Goal: Task Accomplishment & Management: Use online tool/utility

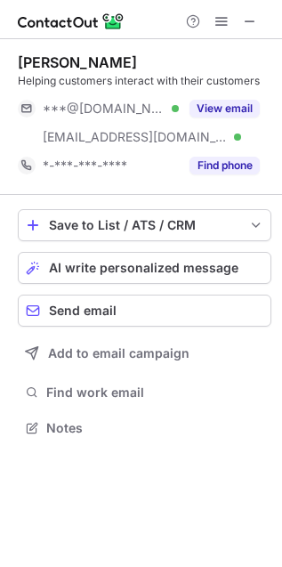
scroll to position [415, 282]
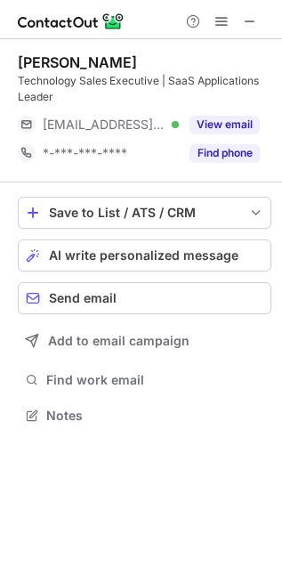
scroll to position [402, 282]
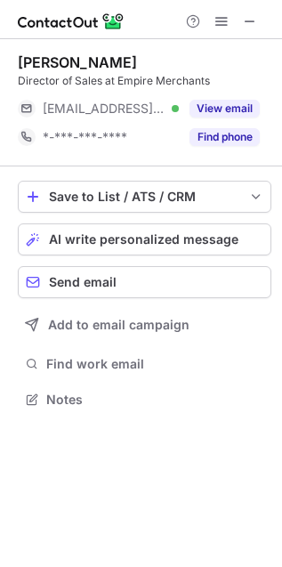
scroll to position [387, 282]
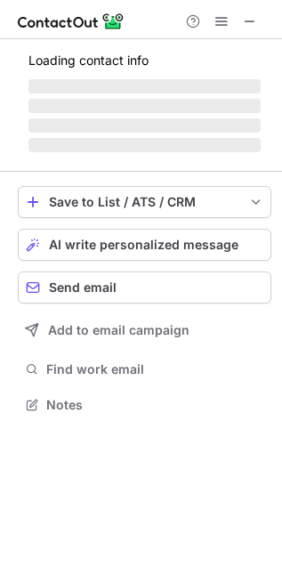
scroll to position [402, 282]
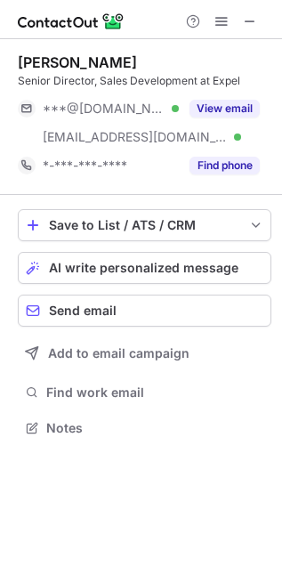
scroll to position [415, 282]
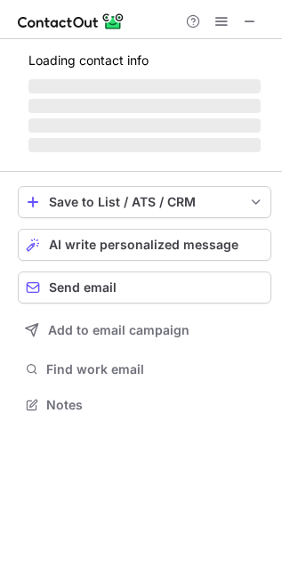
scroll to position [387, 282]
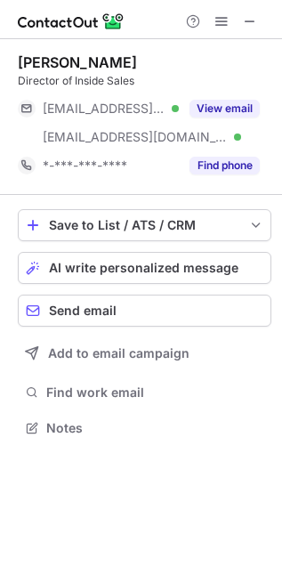
scroll to position [415, 282]
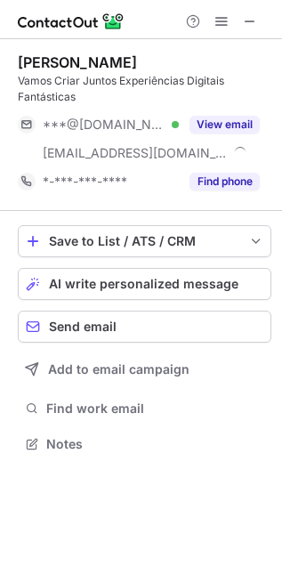
scroll to position [432, 282]
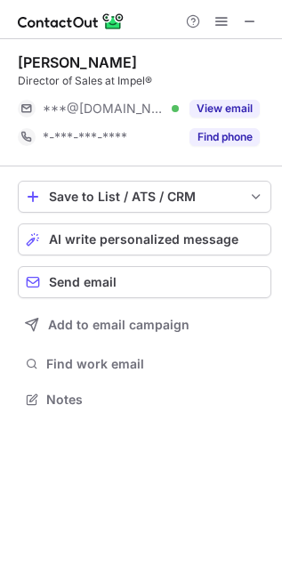
scroll to position [387, 282]
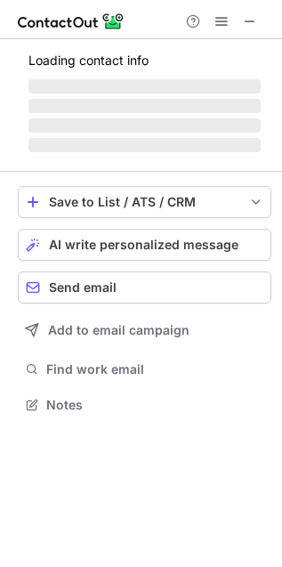
scroll to position [415, 282]
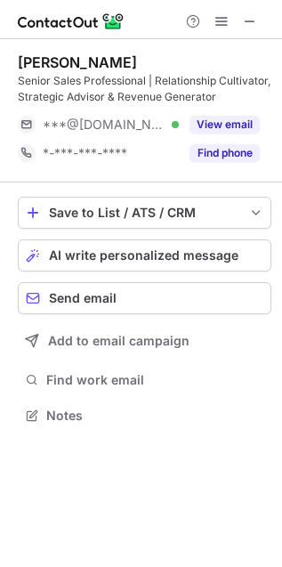
scroll to position [402, 282]
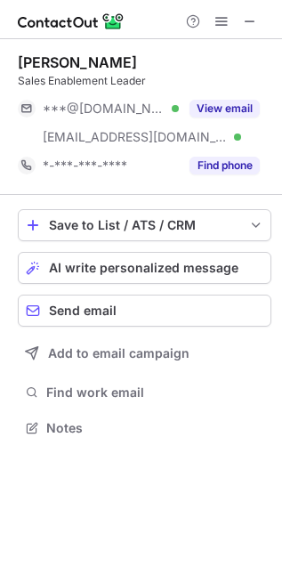
scroll to position [415, 282]
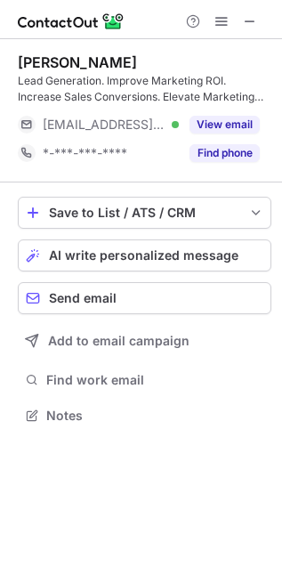
scroll to position [402, 282]
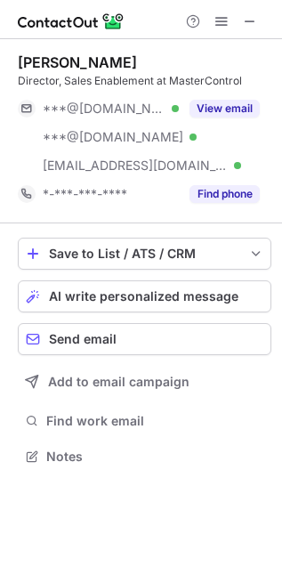
scroll to position [445, 282]
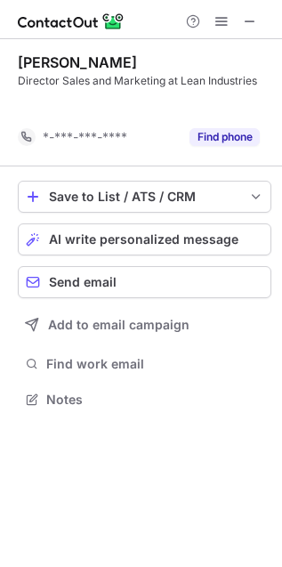
scroll to position [7, 9]
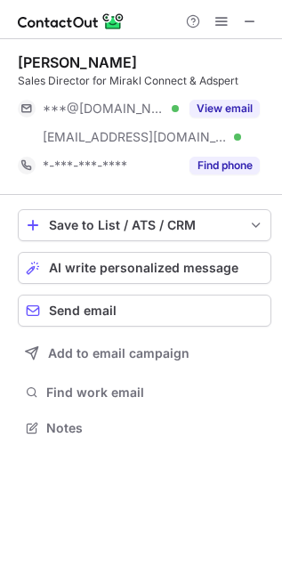
scroll to position [415, 282]
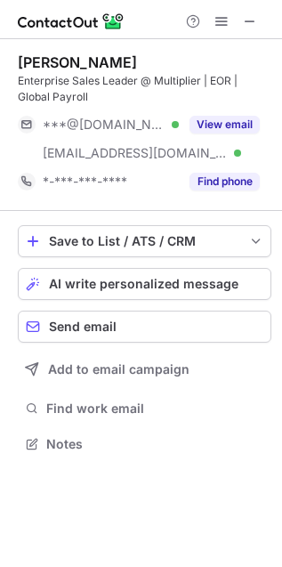
scroll to position [432, 282]
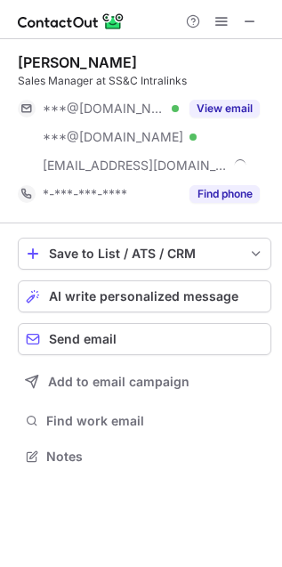
scroll to position [445, 282]
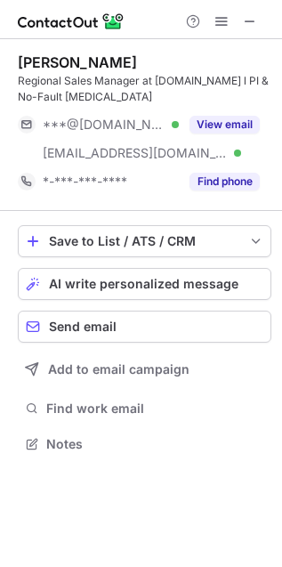
scroll to position [432, 282]
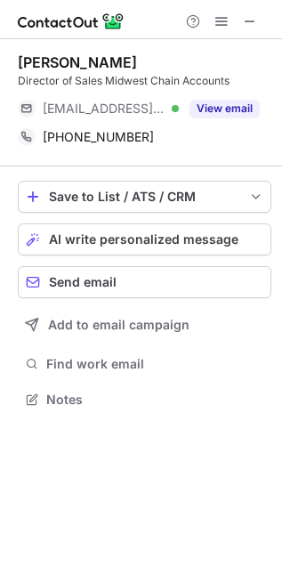
scroll to position [387, 282]
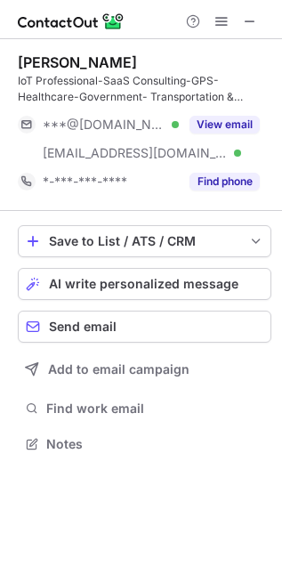
scroll to position [432, 282]
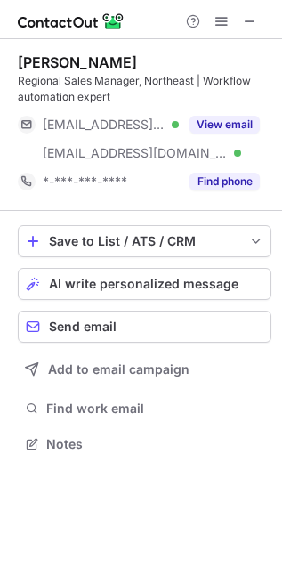
scroll to position [432, 282]
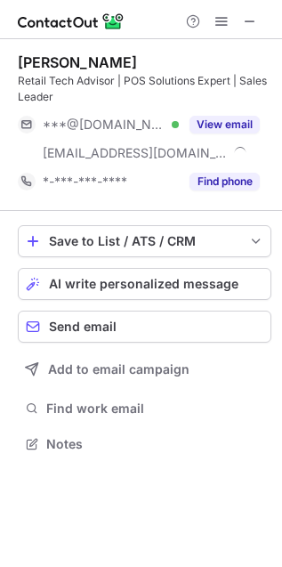
scroll to position [432, 282]
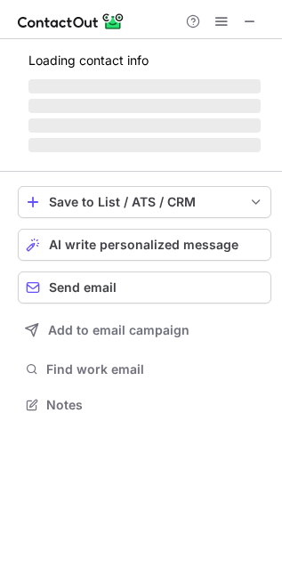
scroll to position [432, 282]
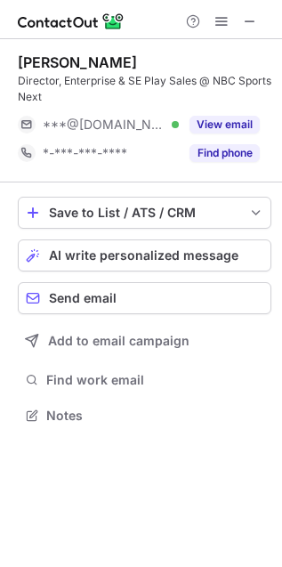
scroll to position [402, 282]
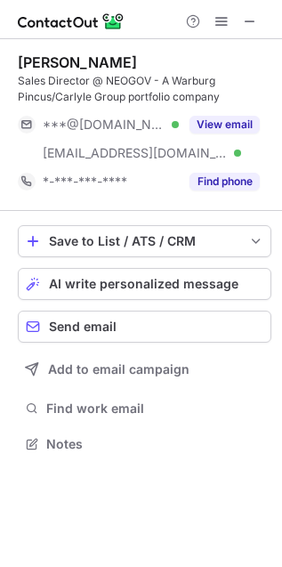
scroll to position [432, 282]
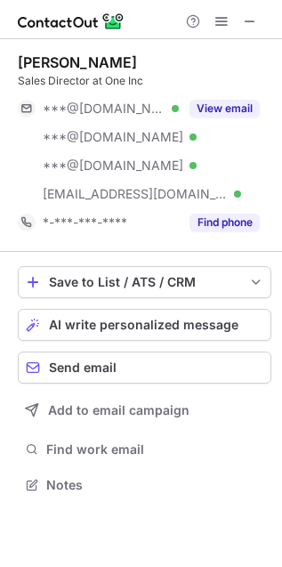
scroll to position [472, 282]
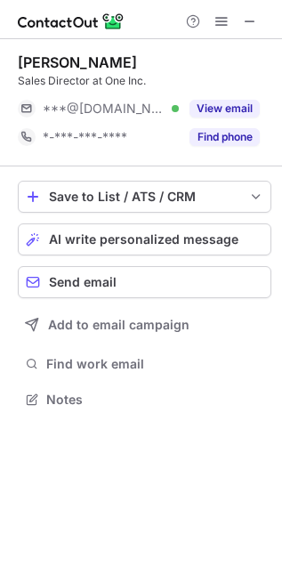
scroll to position [387, 282]
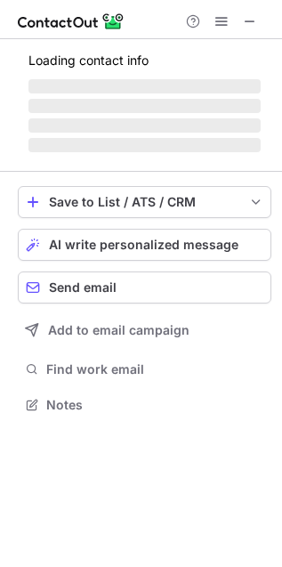
scroll to position [459, 282]
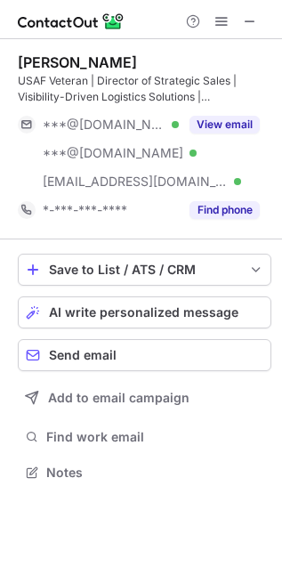
scroll to position [459, 282]
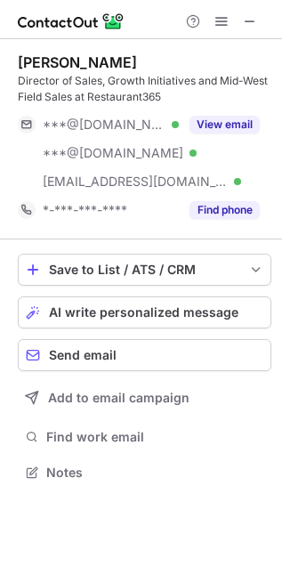
scroll to position [459, 282]
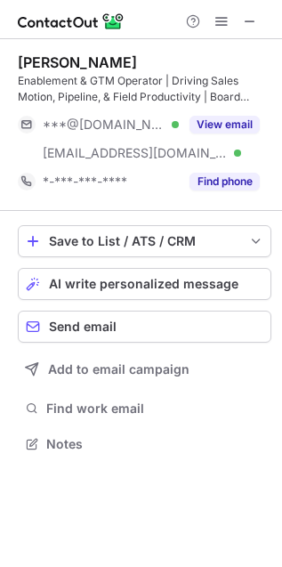
scroll to position [432, 282]
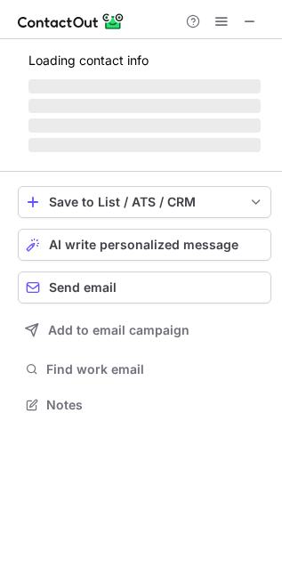
scroll to position [415, 282]
